Goal: Transaction & Acquisition: Purchase product/service

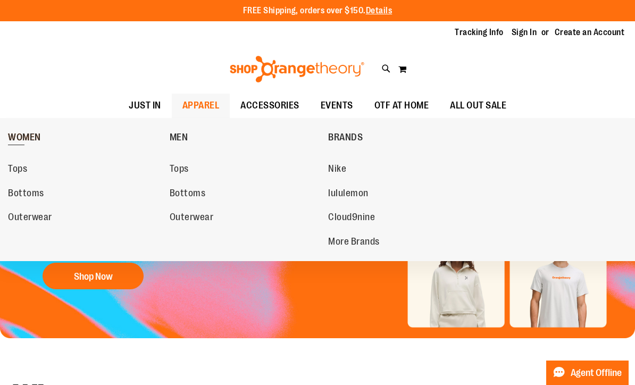
click at [31, 137] on span "WOMEN" at bounding box center [24, 138] width 33 height 13
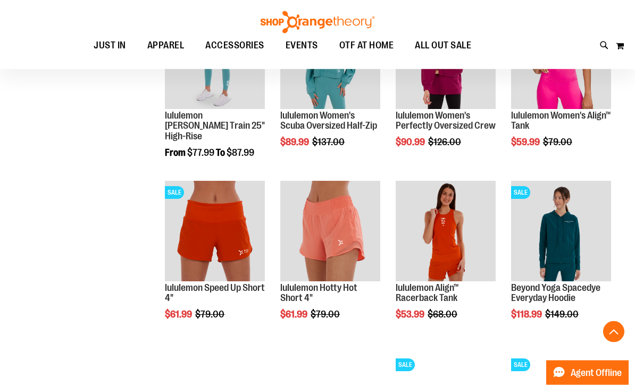
scroll to position [1069, 0]
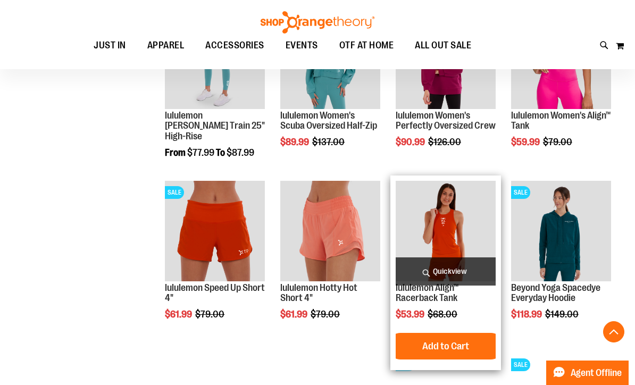
click at [469, 272] on span "Quickview" at bounding box center [446, 271] width 100 height 28
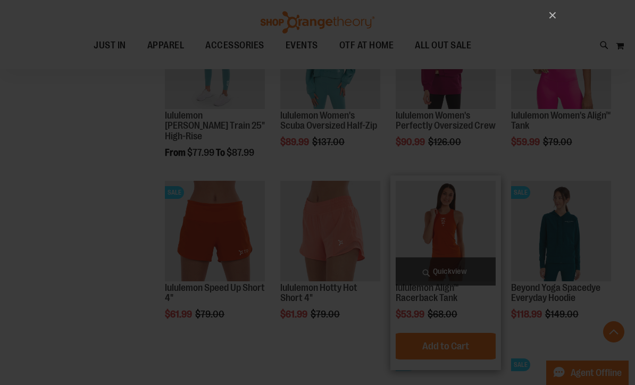
scroll to position [0, 0]
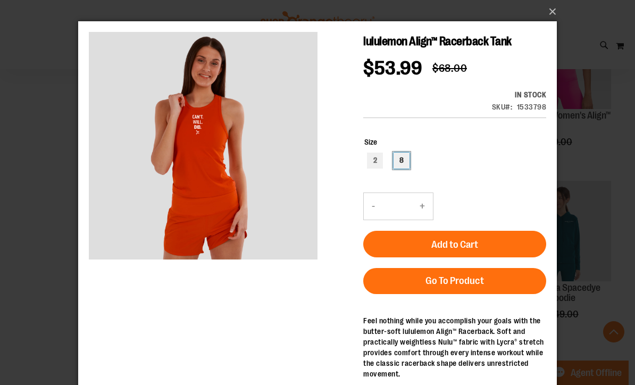
click at [408, 165] on div "8" at bounding box center [402, 161] width 16 height 16
type input "***"
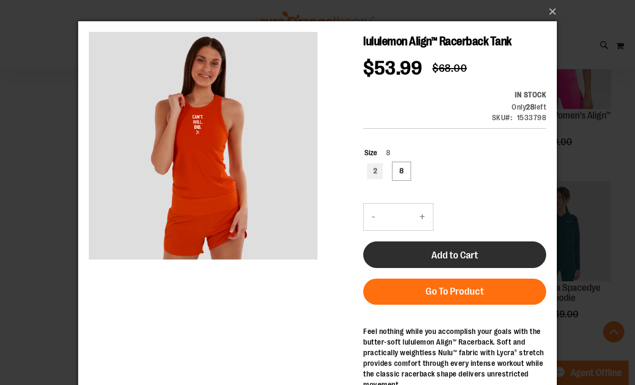
click at [490, 262] on button "Add to Cart" at bounding box center [454, 254] width 183 height 27
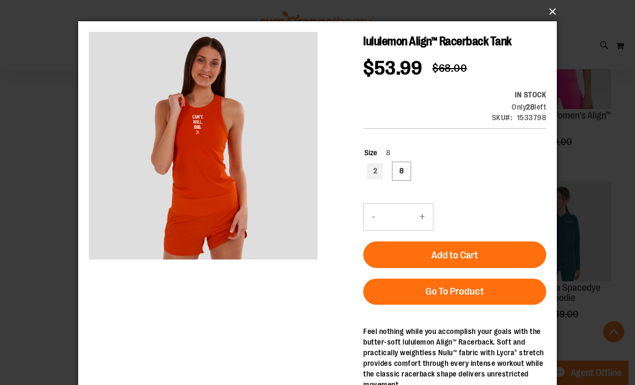
click at [554, 17] on button "×" at bounding box center [320, 11] width 479 height 23
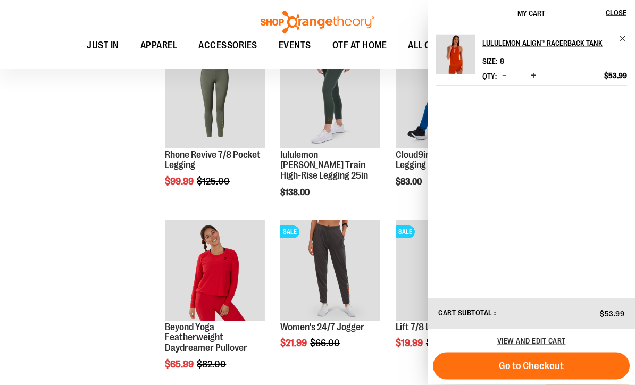
scroll to position [342, 0]
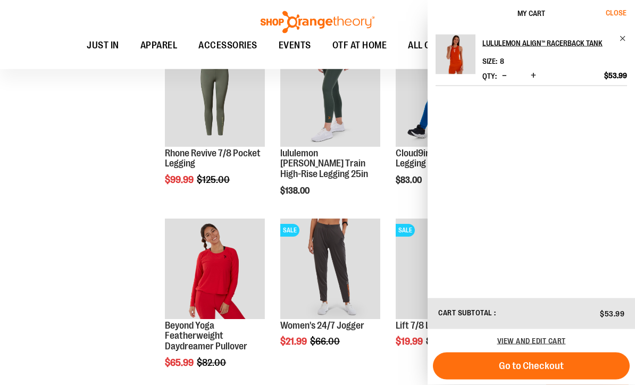
click at [611, 18] on button "Close" at bounding box center [620, 13] width 29 height 27
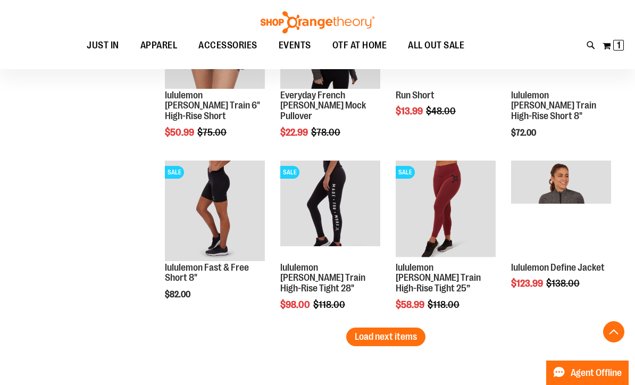
scroll to position [1433, 0]
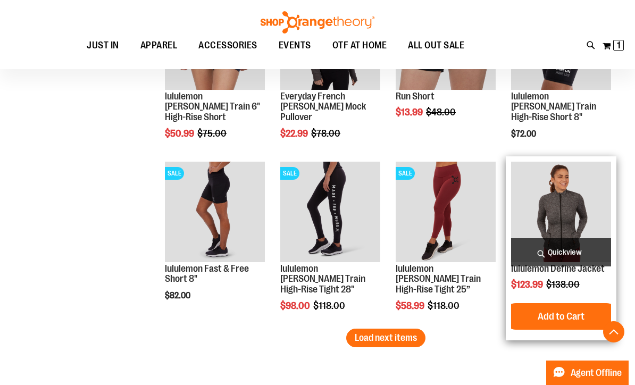
click at [573, 250] on span "Quickview" at bounding box center [561, 252] width 100 height 28
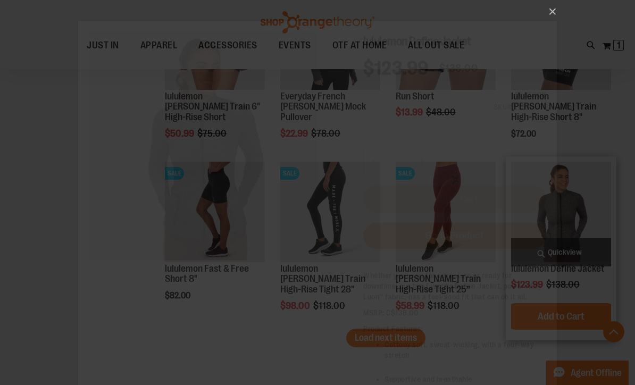
scroll to position [0, 0]
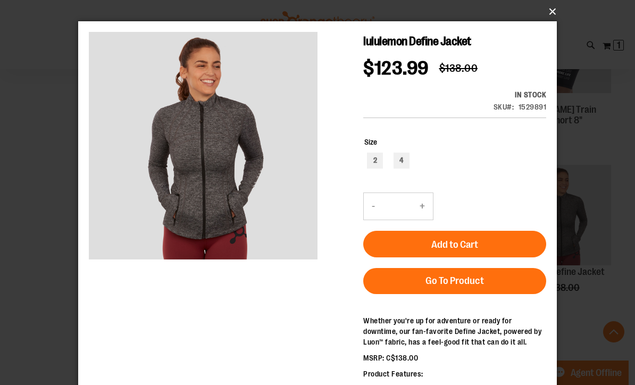
click at [551, 13] on button "×" at bounding box center [320, 11] width 479 height 23
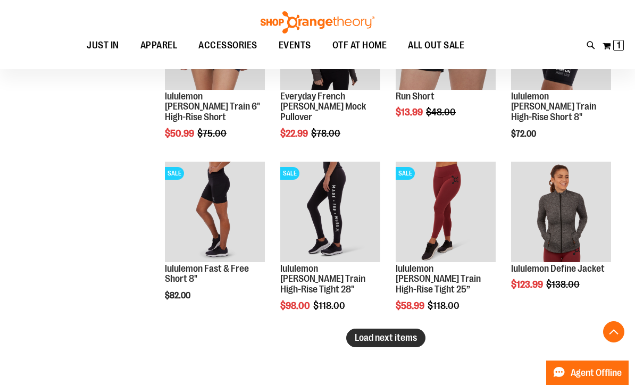
click at [388, 340] on span "Load next items" at bounding box center [386, 337] width 62 height 11
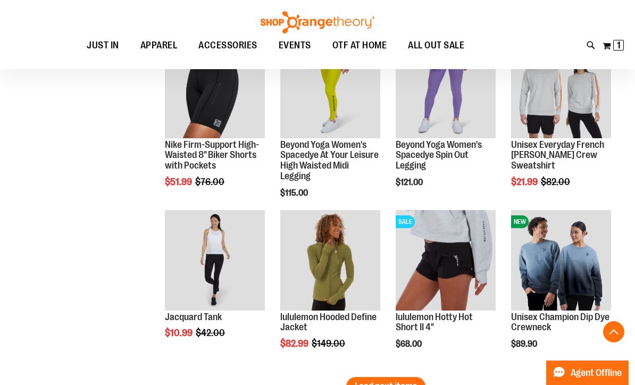
scroll to position [1902, 0]
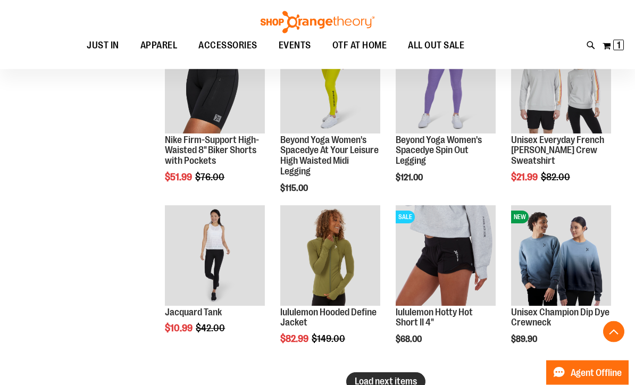
click at [405, 382] on span "Load next items" at bounding box center [386, 382] width 62 height 11
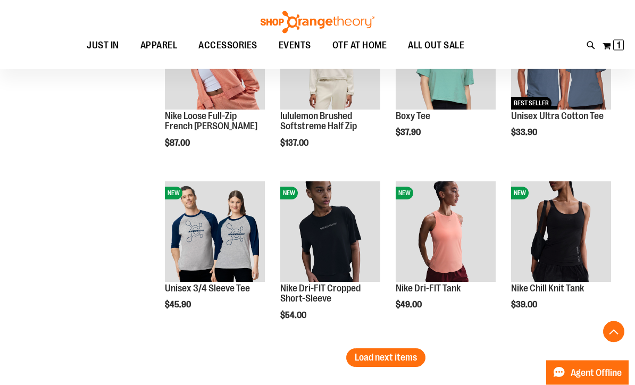
scroll to position [2447, 0]
click at [405, 357] on span "Load next items" at bounding box center [386, 358] width 62 height 11
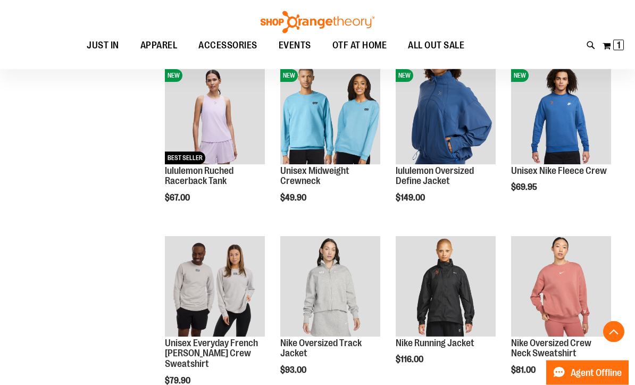
scroll to position [2737, 0]
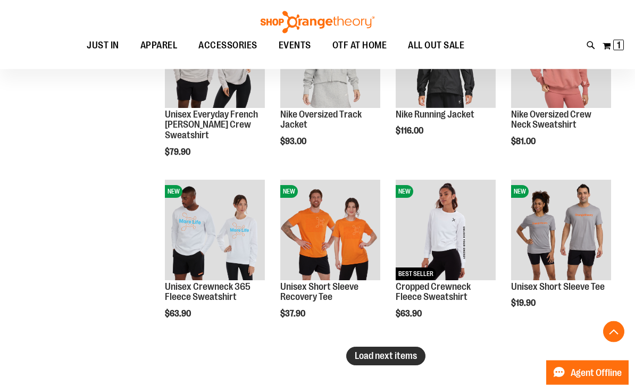
click at [397, 361] on span "Load next items" at bounding box center [386, 356] width 62 height 11
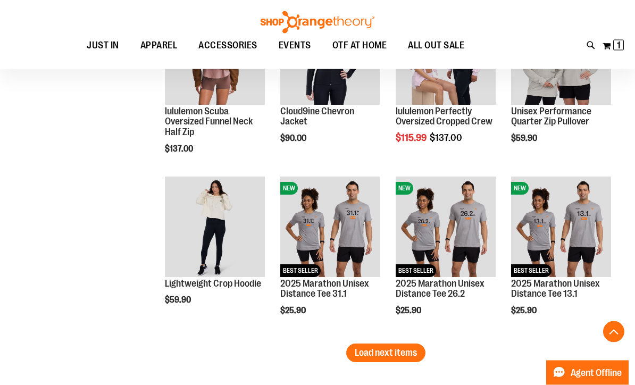
scroll to position [3486, 0]
click at [396, 355] on span "Load next items" at bounding box center [386, 352] width 62 height 11
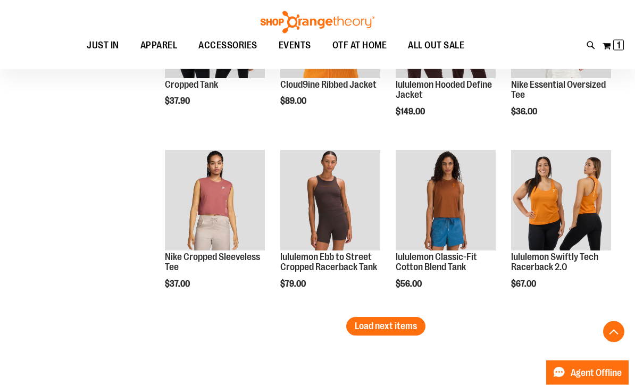
scroll to position [4029, 0]
click at [395, 326] on span "Load next items" at bounding box center [386, 326] width 62 height 11
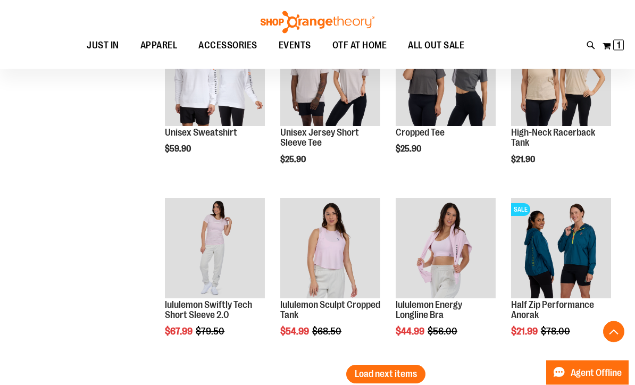
scroll to position [4499, 0]
click at [411, 373] on span "Load next items" at bounding box center [386, 374] width 62 height 11
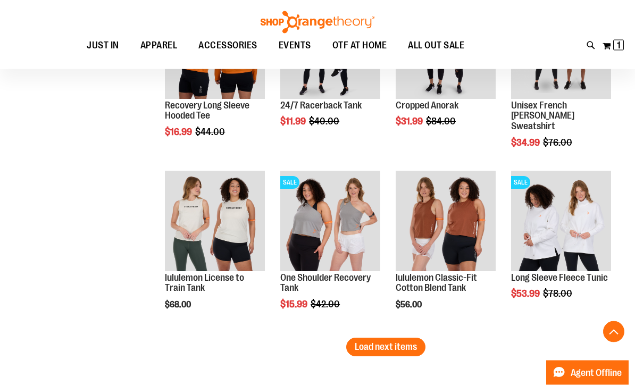
scroll to position [5043, 0]
click at [405, 350] on span "Load next items" at bounding box center [386, 346] width 62 height 11
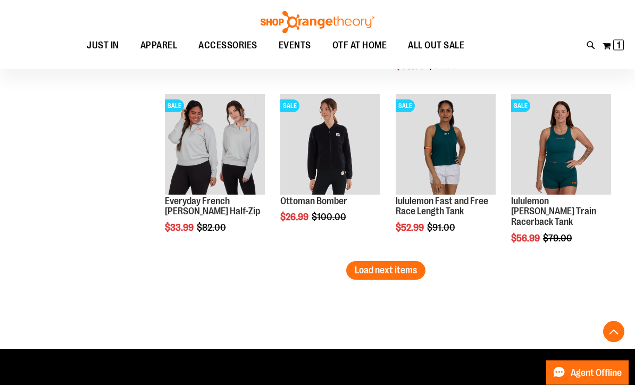
scroll to position [5636, 0]
click at [397, 274] on span "Load next items" at bounding box center [386, 270] width 62 height 11
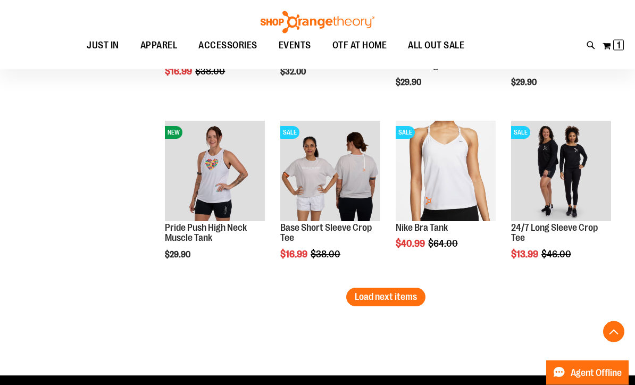
scroll to position [6142, 0]
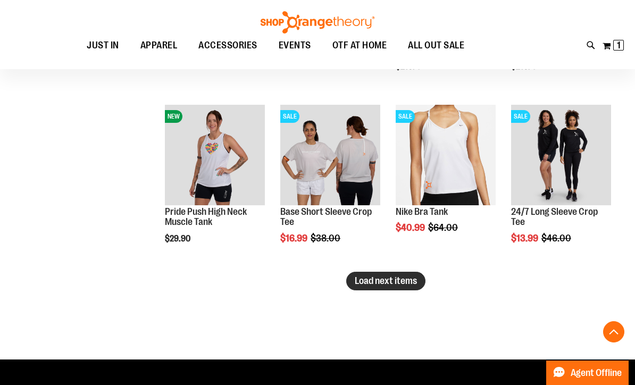
click at [391, 283] on span "Load next items" at bounding box center [386, 280] width 62 height 11
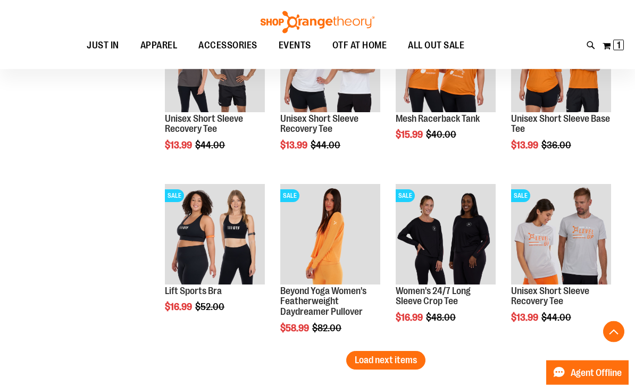
scroll to position [6580, 0]
click at [389, 361] on span "Load next items" at bounding box center [386, 360] width 62 height 11
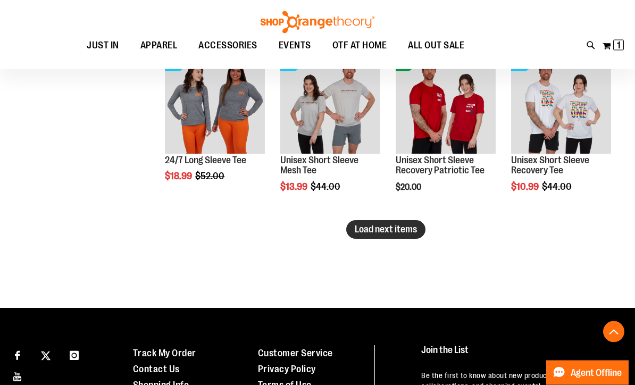
click at [377, 235] on span "Load next items" at bounding box center [386, 229] width 62 height 11
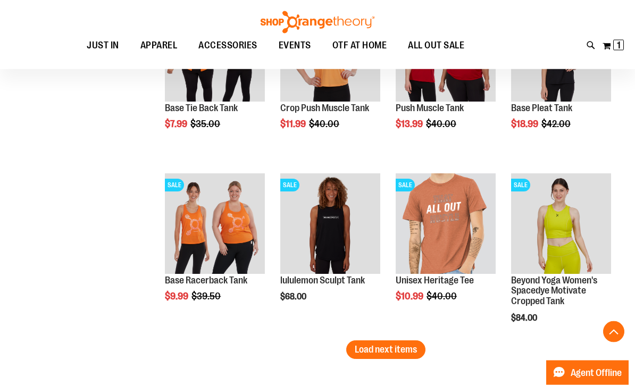
scroll to position [7624, 0]
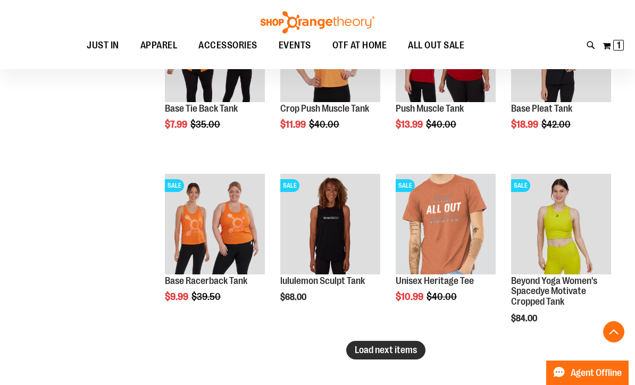
click at [397, 346] on span "Load next items" at bounding box center [386, 350] width 62 height 11
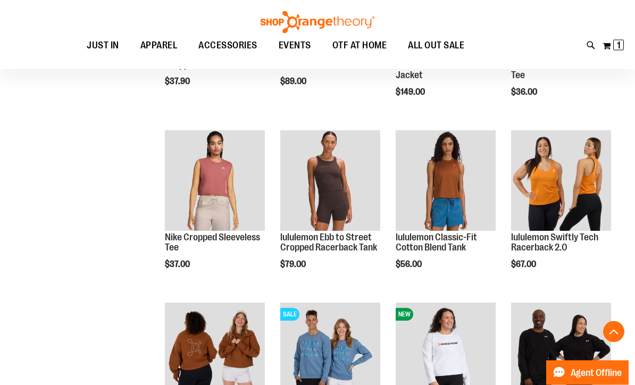
scroll to position [3992, 0]
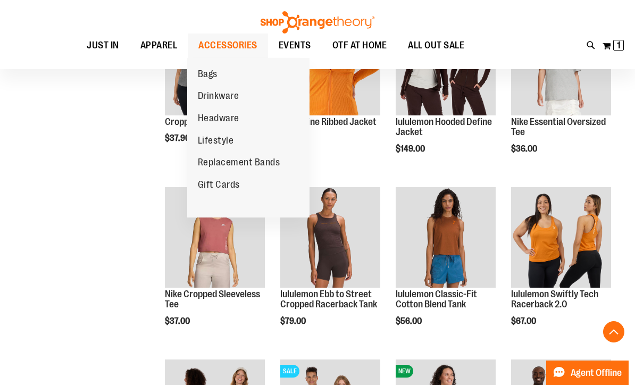
click at [230, 41] on span "ACCESSORIES" at bounding box center [227, 46] width 59 height 24
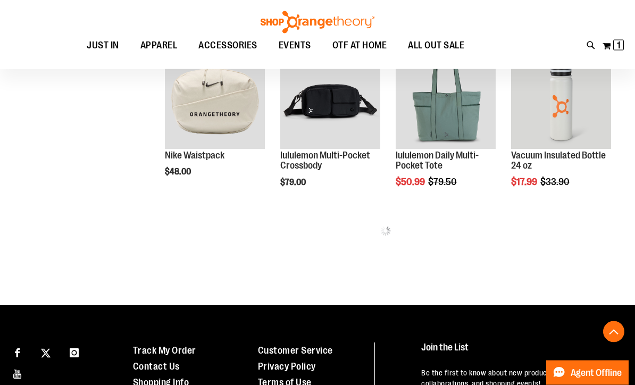
scroll to position [530, 0]
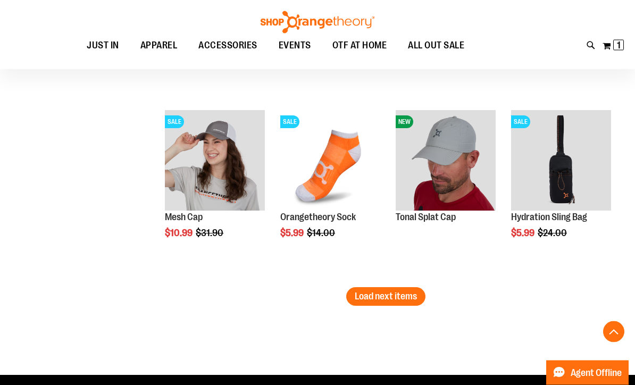
scroll to position [1566, 0]
click at [400, 300] on span "Load next items" at bounding box center [386, 296] width 62 height 11
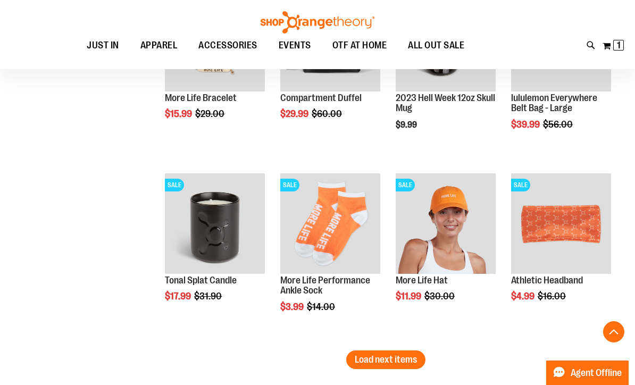
scroll to position [2055, 0]
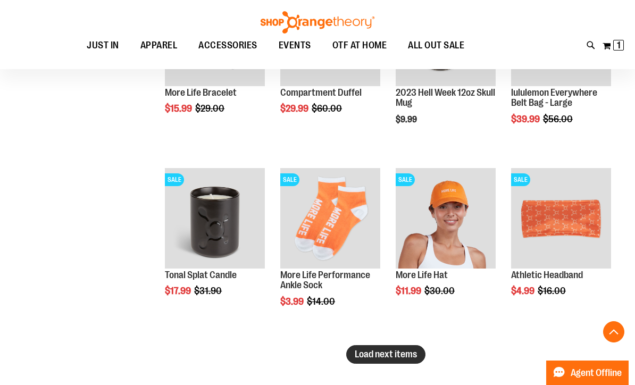
click at [397, 364] on button "Load next items" at bounding box center [385, 354] width 79 height 19
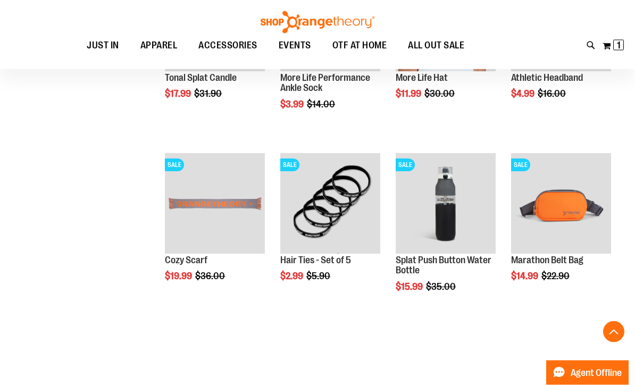
scroll to position [2253, 0]
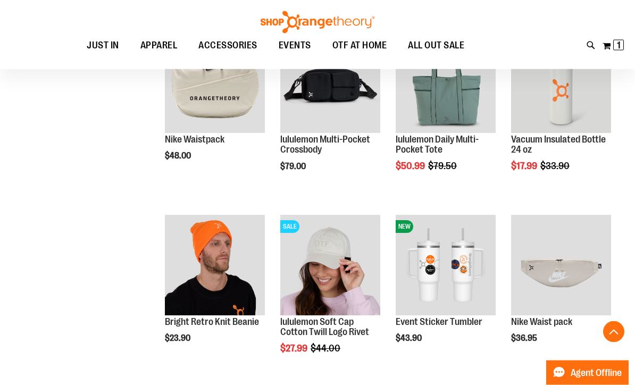
scroll to position [316, 0]
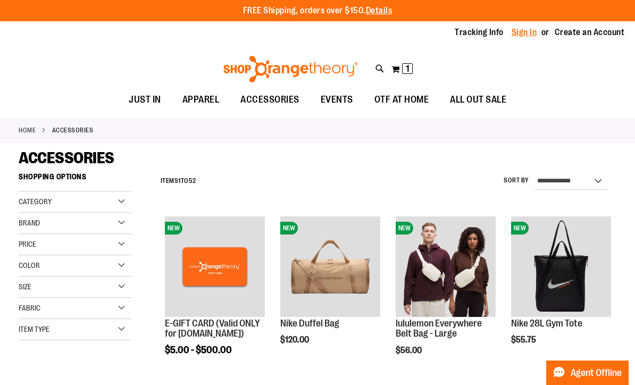
click at [523, 36] on link "Sign In" at bounding box center [525, 33] width 26 height 12
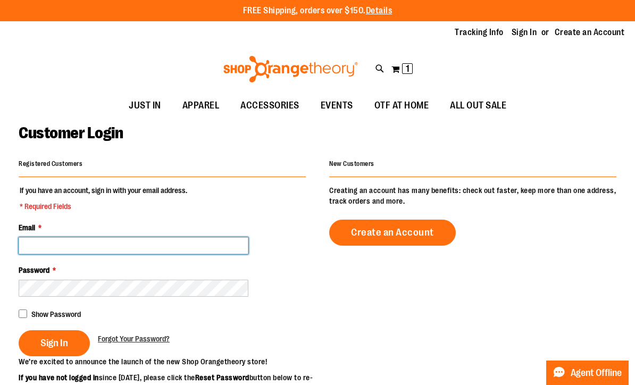
click at [75, 248] on input "Email *" at bounding box center [134, 245] width 230 height 17
type input "**********"
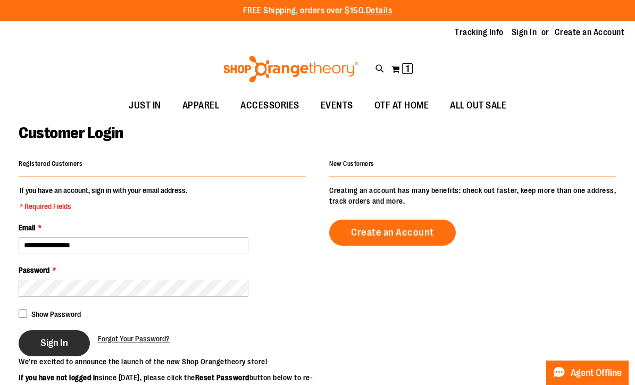
click at [54, 345] on span "Sign In" at bounding box center [54, 343] width 28 height 12
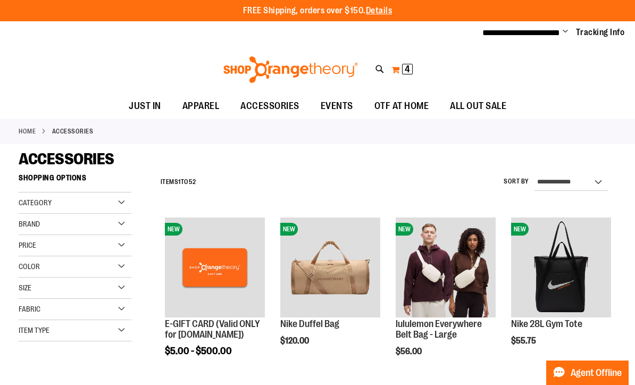
click at [404, 72] on span "4 4 items" at bounding box center [407, 69] width 11 height 11
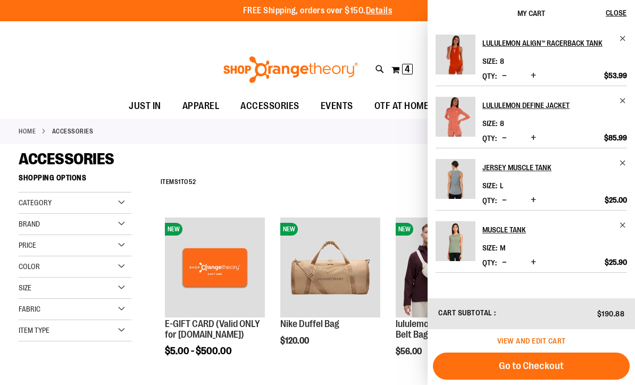
click at [549, 338] on span "View and edit cart" at bounding box center [531, 341] width 69 height 9
